Goal: Information Seeking & Learning: Learn about a topic

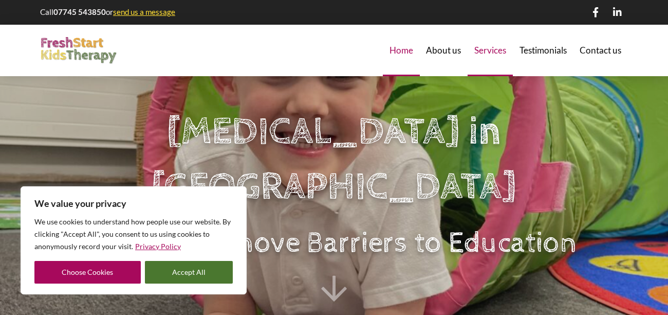
click at [496, 54] on span "Services" at bounding box center [490, 50] width 32 height 9
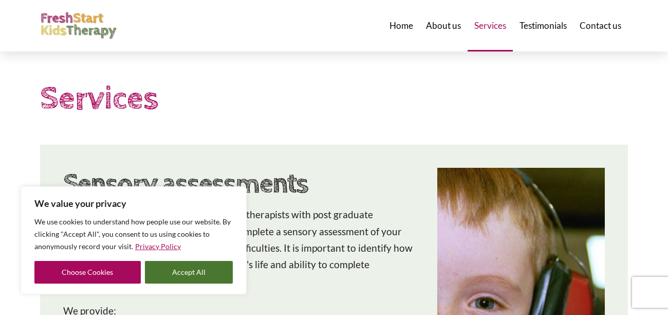
scroll to position [234, 0]
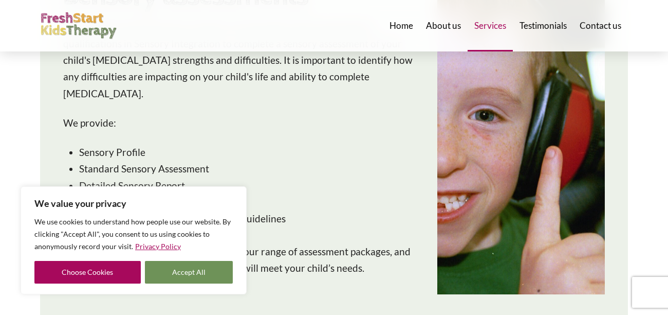
click at [210, 269] on button "Accept All" at bounding box center [189, 272] width 88 height 23
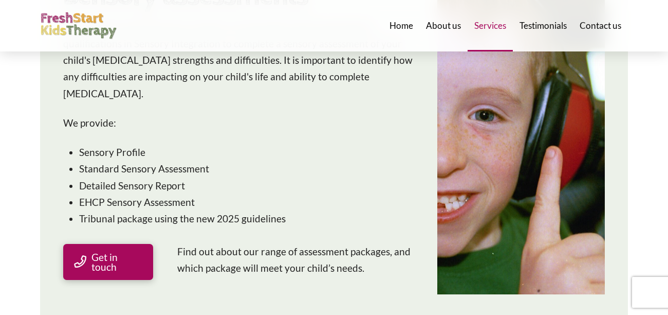
checkbox input "true"
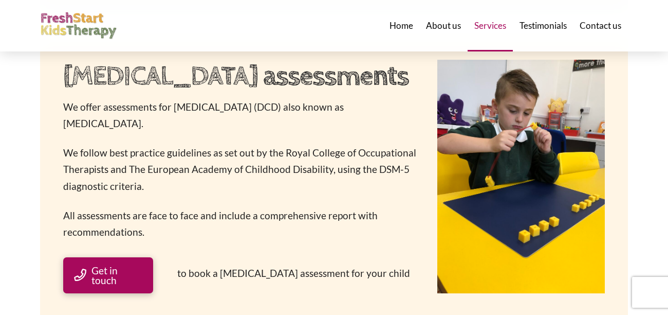
scroll to position [536, 0]
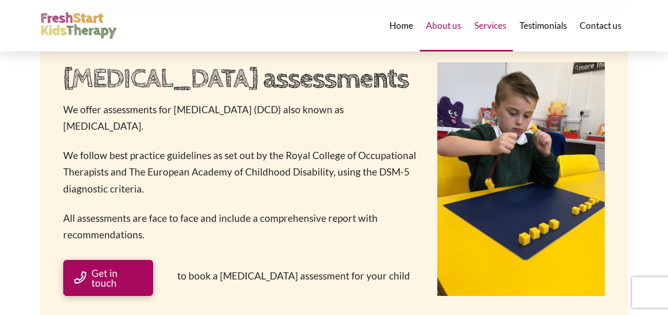
click at [442, 30] on span "About us" at bounding box center [443, 25] width 35 height 9
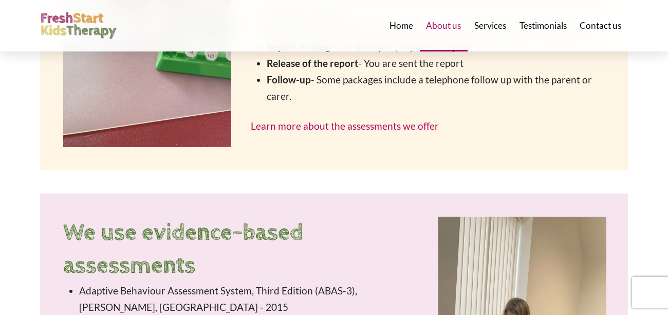
scroll to position [1686, 0]
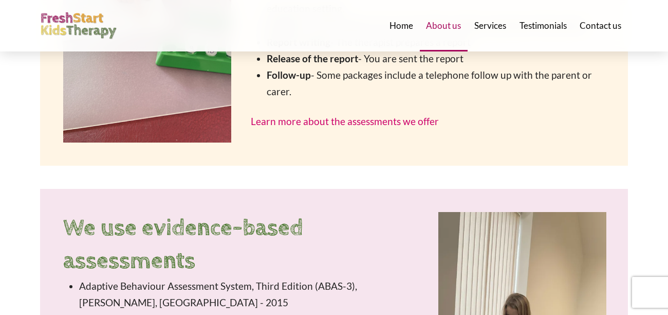
click at [345, 115] on link "Learn more about the assessments we offer" at bounding box center [345, 121] width 188 height 12
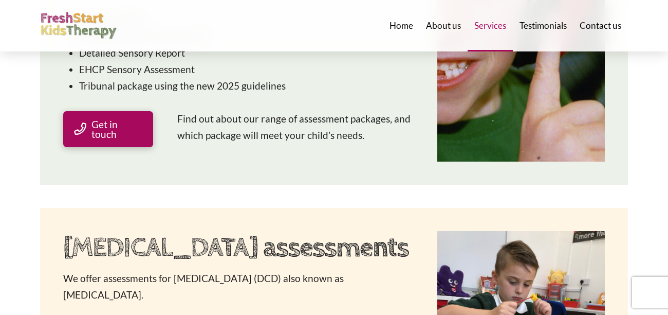
scroll to position [1886, 0]
